Goal: Task Accomplishment & Management: Manage account settings

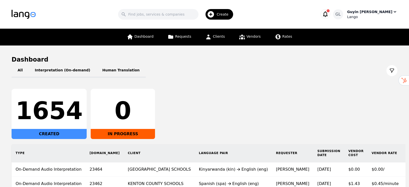
click at [393, 13] on icon "button" at bounding box center [395, 11] width 5 height 5
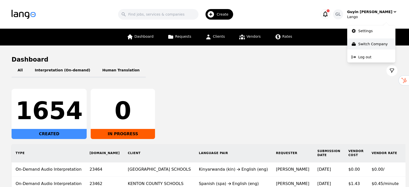
click at [368, 43] on p "Switch Company" at bounding box center [372, 43] width 29 height 5
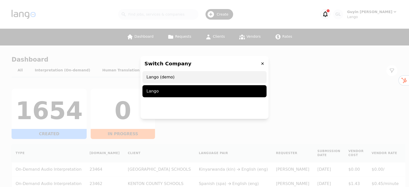
click at [190, 77] on span "Lango (demo)" at bounding box center [205, 77] width 124 height 12
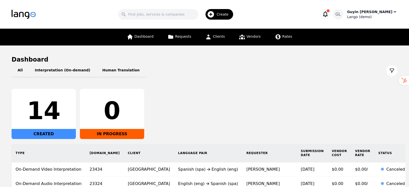
click at [378, 13] on div "Guyin Lucy Liu" at bounding box center [369, 11] width 45 height 5
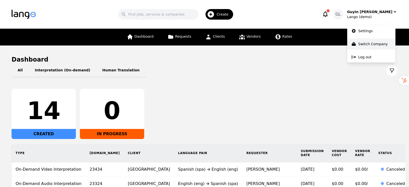
click at [364, 46] on p "Switch Company" at bounding box center [372, 43] width 29 height 5
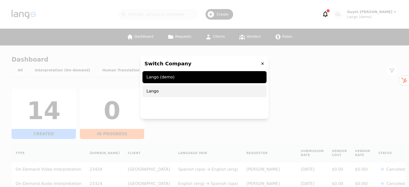
click at [161, 88] on span "Lango" at bounding box center [205, 91] width 124 height 12
